Goal: Information Seeking & Learning: Learn about a topic

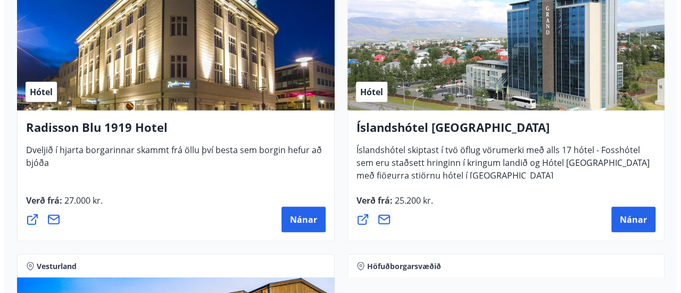
scroll to position [3253, 0]
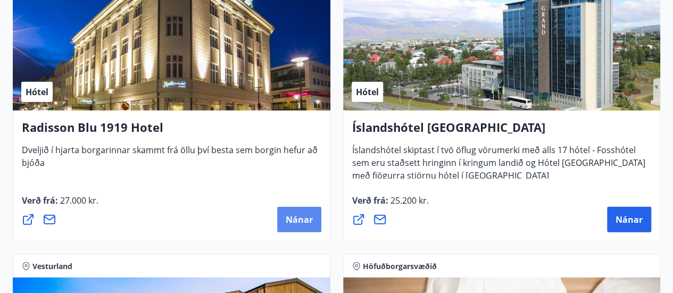
click at [306, 223] on span "Nánar" at bounding box center [299, 220] width 27 height 12
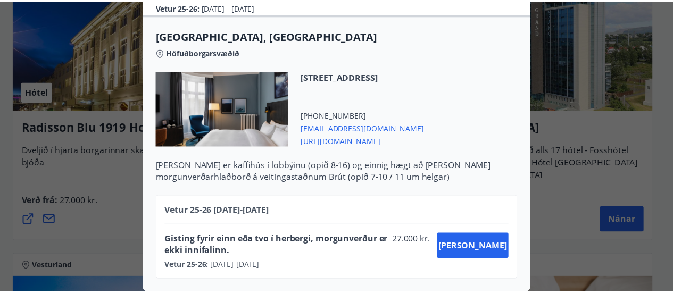
scroll to position [0, 0]
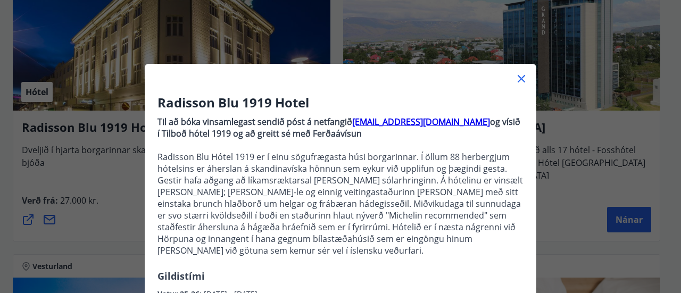
click at [557, 232] on div "Radisson Blu 1919 Hotel Til að bóka vinsamlegast sendið póst á netfangið [EMAIL…" at bounding box center [340, 146] width 681 height 293
click at [519, 79] on icon at bounding box center [521, 78] width 13 height 13
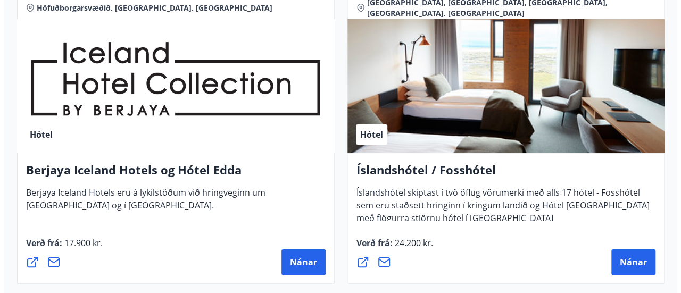
scroll to position [2007, 0]
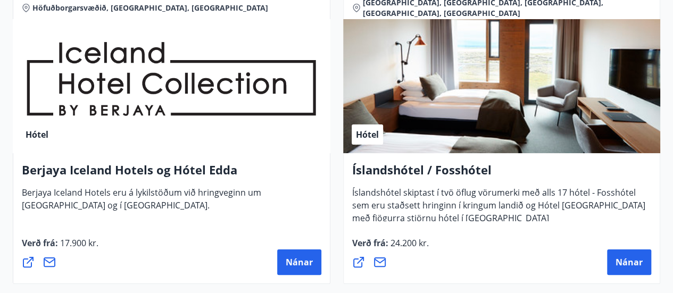
click at [141, 160] on div "Berjaya Iceland Hotels og Hótel Edda Berjaya Iceland Hotels eru á lykilstöðum v…" at bounding box center [171, 218] width 317 height 131
click at [145, 191] on span "Berjaya Iceland Hotels eru á lykilstöðum við hringveginn um [GEOGRAPHIC_DATA] o…" at bounding box center [141, 203] width 239 height 33
click at [303, 255] on button "Nánar" at bounding box center [299, 262] width 44 height 26
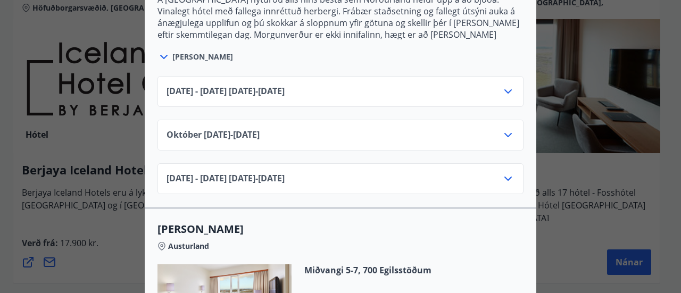
scroll to position [800, 0]
click at [503, 96] on icon at bounding box center [507, 91] width 13 height 13
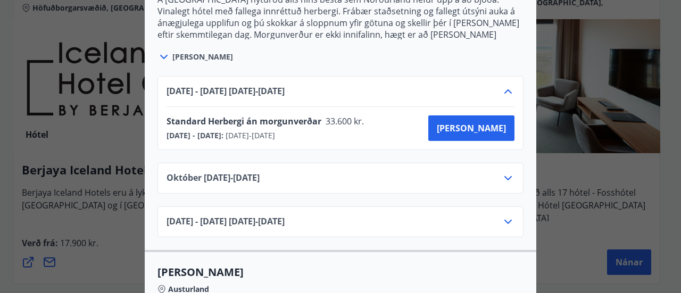
click at [500, 166] on div "[DATE]10.25 - [DATE]" at bounding box center [340, 178] width 366 height 31
click at [502, 175] on icon at bounding box center [507, 178] width 13 height 13
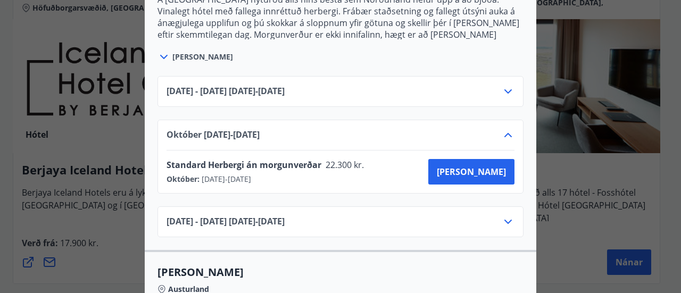
click at [592, 179] on div "Berjaya Iceland Hotels og Hótel Edda Berjaya Iceland Hotels og Hótel Edda eru h…" at bounding box center [340, 146] width 681 height 293
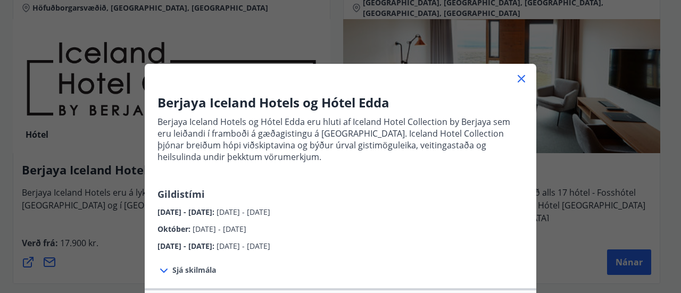
click at [524, 79] on div at bounding box center [340, 74] width 391 height 21
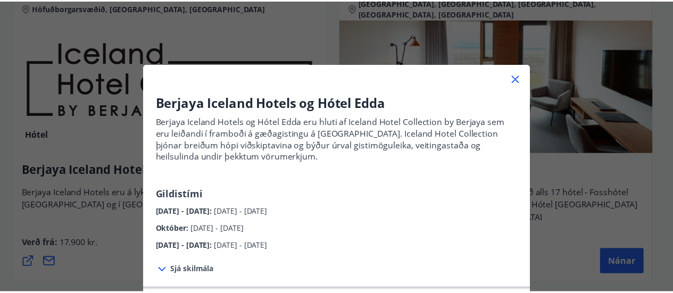
scroll to position [0, 0]
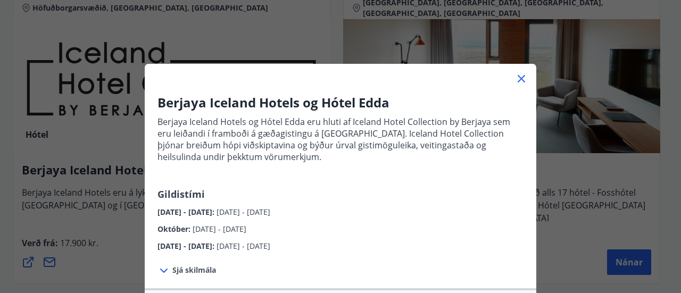
click at [515, 78] on icon at bounding box center [521, 78] width 13 height 13
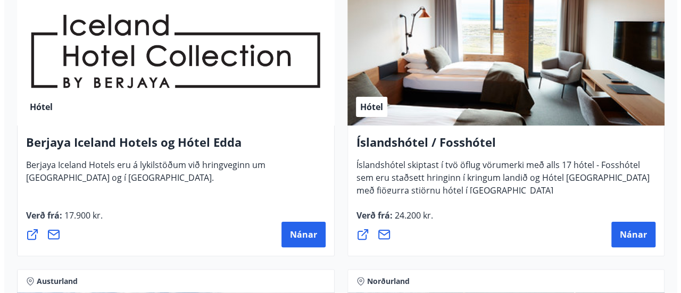
scroll to position [2067, 0]
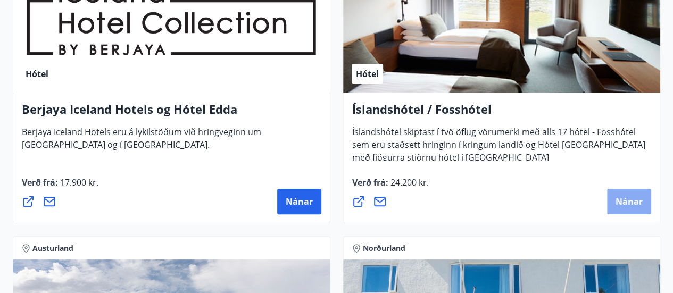
click at [628, 201] on span "Nánar" at bounding box center [628, 202] width 27 height 12
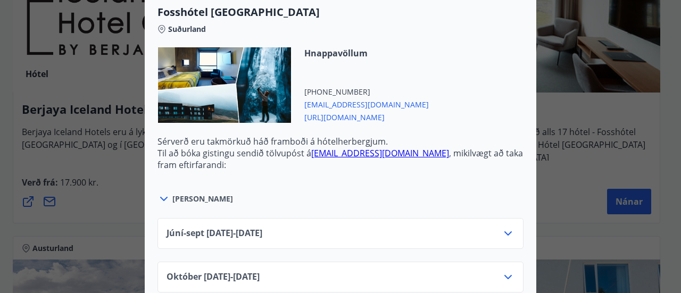
scroll to position [3129, 0]
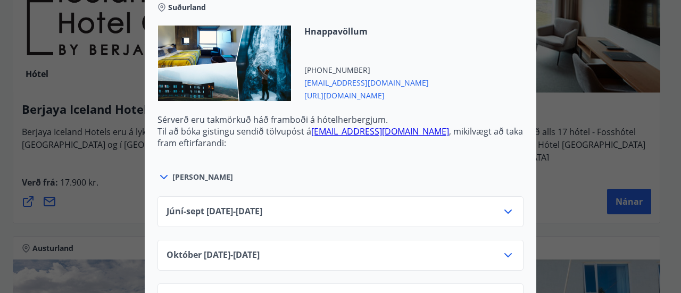
click at [503, 249] on icon at bounding box center [507, 255] width 13 height 13
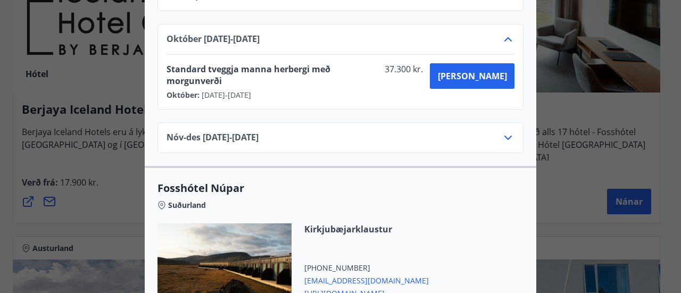
scroll to position [3541, 0]
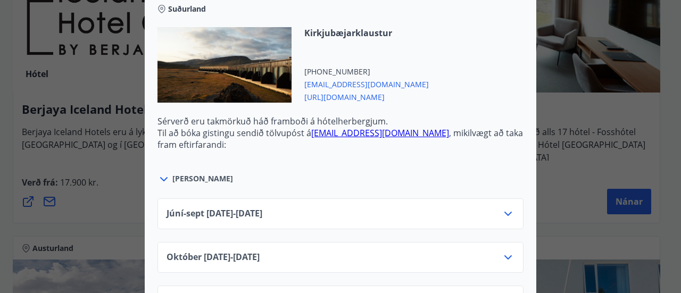
click at [564, 199] on div "Íslandshótel / Fosshótel Ekki er hægt að nýta Ferðaávísun fyrir bókanir sem eru…" at bounding box center [340, 146] width 681 height 293
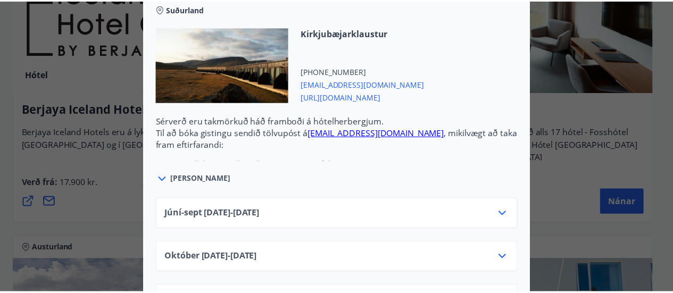
scroll to position [0, 0]
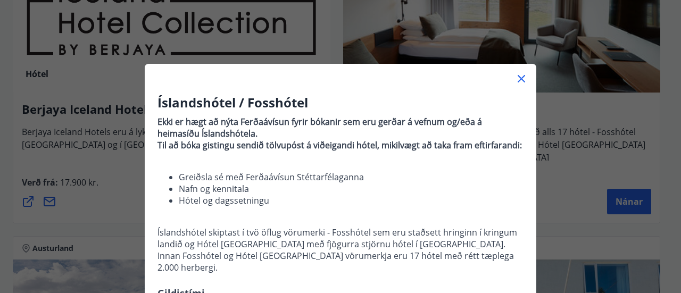
click at [517, 78] on icon at bounding box center [520, 78] width 7 height 7
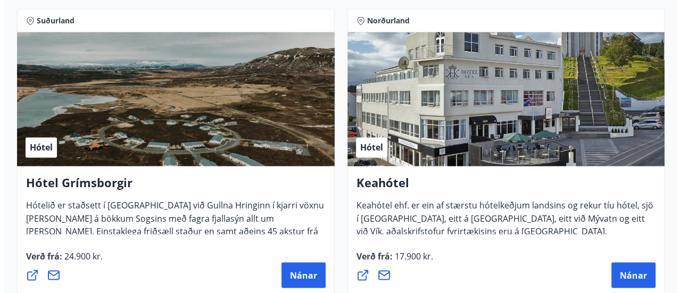
scroll to position [790, 0]
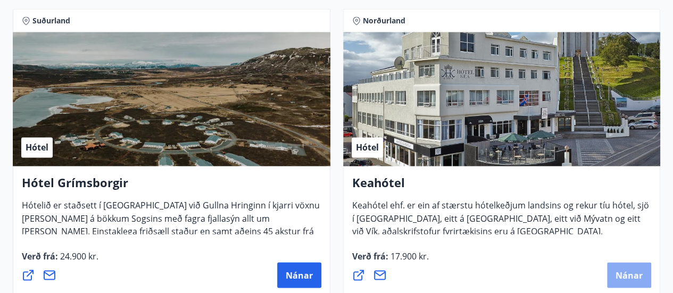
click at [640, 267] on button "Nánar" at bounding box center [629, 275] width 44 height 26
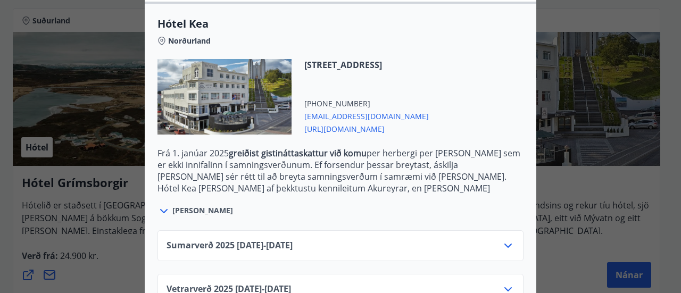
scroll to position [313, 0]
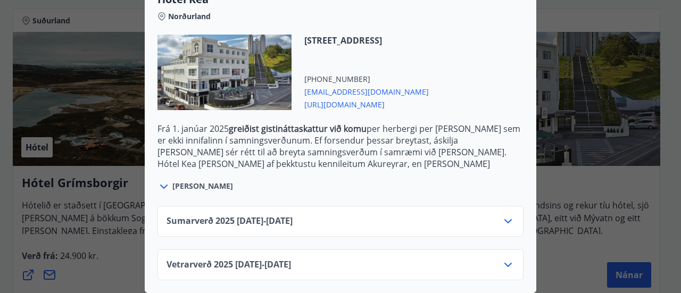
click at [346, 215] on div "Sumarverð [PHONE_NUMBER][DATE] - [DATE]" at bounding box center [340, 225] width 348 height 21
click at [497, 215] on div "Sumarverð [PHONE_NUMBER][DATE] - [DATE]" at bounding box center [340, 225] width 348 height 21
click at [501, 215] on icon at bounding box center [507, 221] width 13 height 13
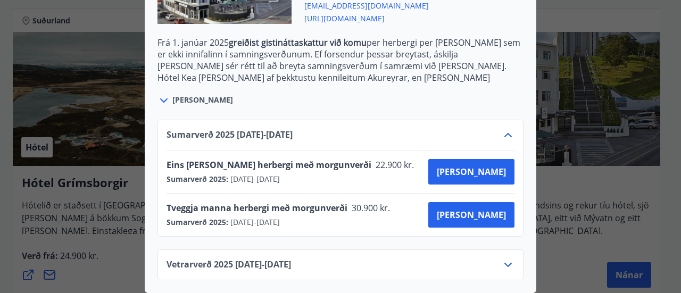
scroll to position [399, 0]
click at [507, 267] on div "Vetrarverð [PHONE_NUMBER][DATE] - [DATE]" at bounding box center [340, 268] width 348 height 21
click at [504, 263] on icon at bounding box center [507, 265] width 7 height 4
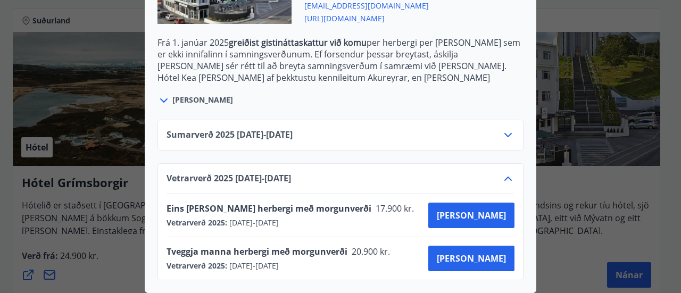
click at [358, 152] on div "Sumarverð [PHONE_NUMBER][DATE] - [DATE] Vetrarverð [PHONE_NUMBER][DATE] - [DATE…" at bounding box center [340, 193] width 391 height 173
click at [671, 210] on div "Keahótel Fyrir bókanir og frekari upplýsingar vinsamlegast sendið póst á netfan…" at bounding box center [340, 146] width 681 height 293
